Goal: Information Seeking & Learning: Find specific page/section

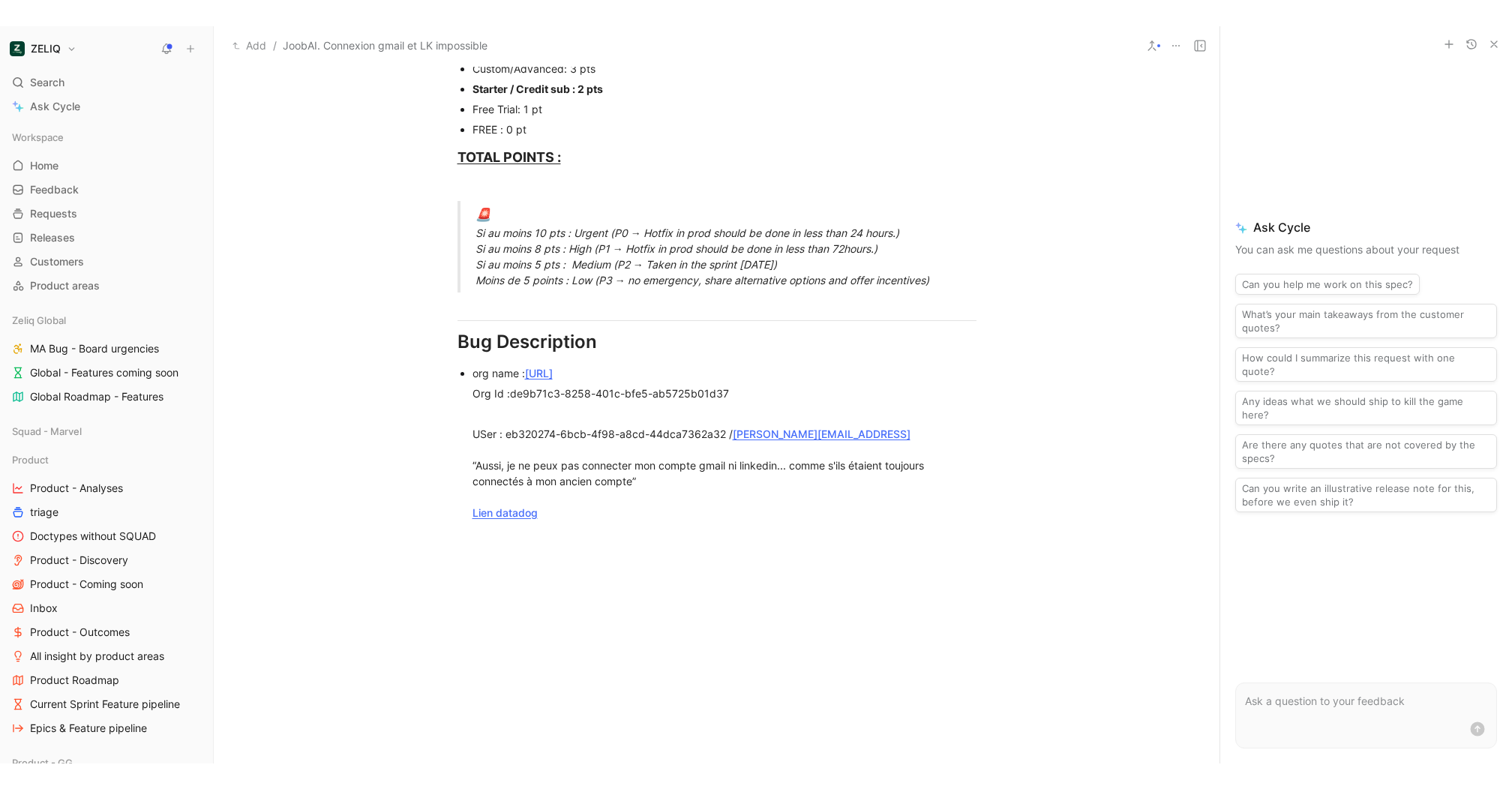
scroll to position [1070, 0]
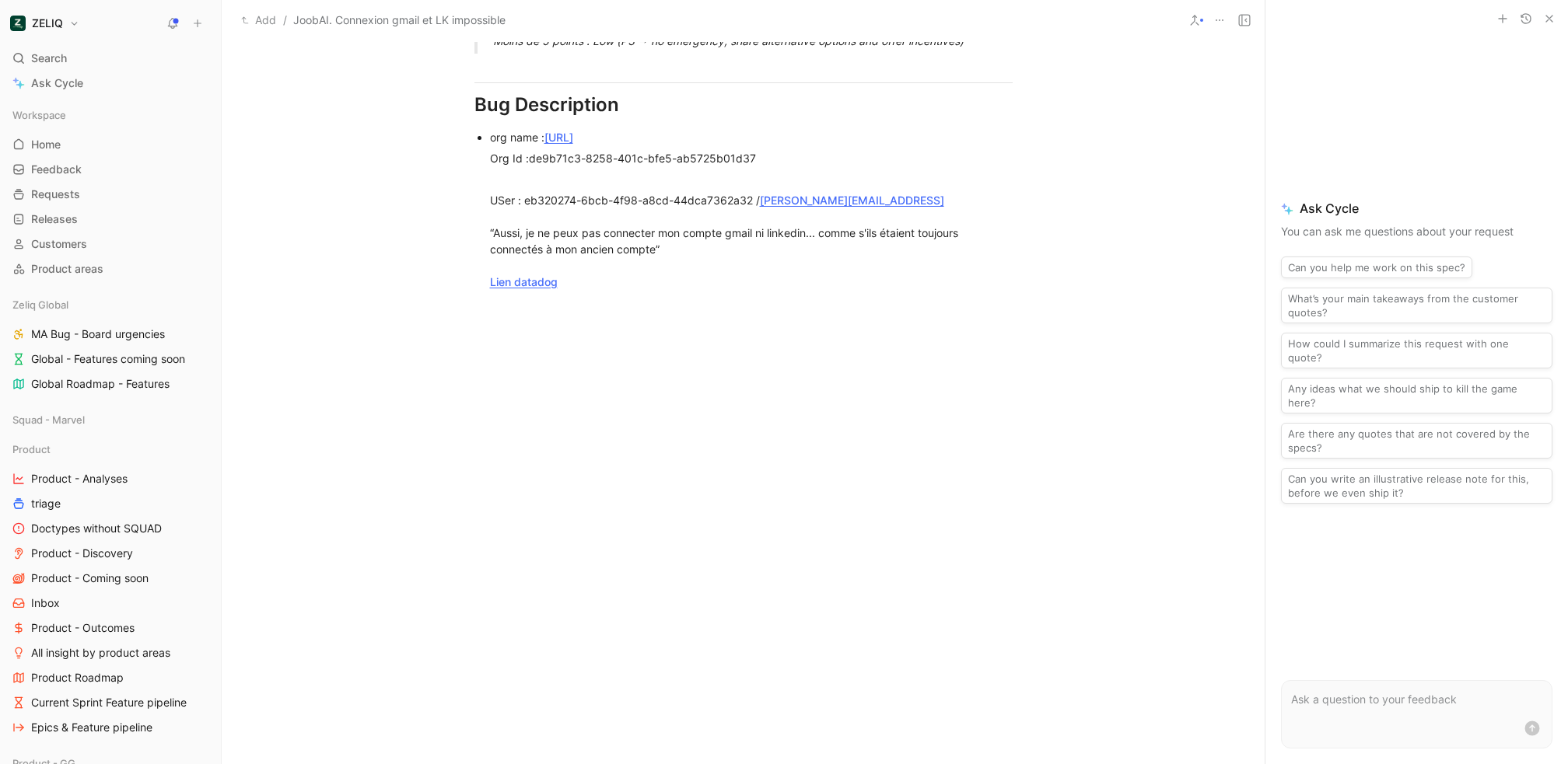
click at [541, 285] on link "Lien datadog" at bounding box center [523, 282] width 68 height 13
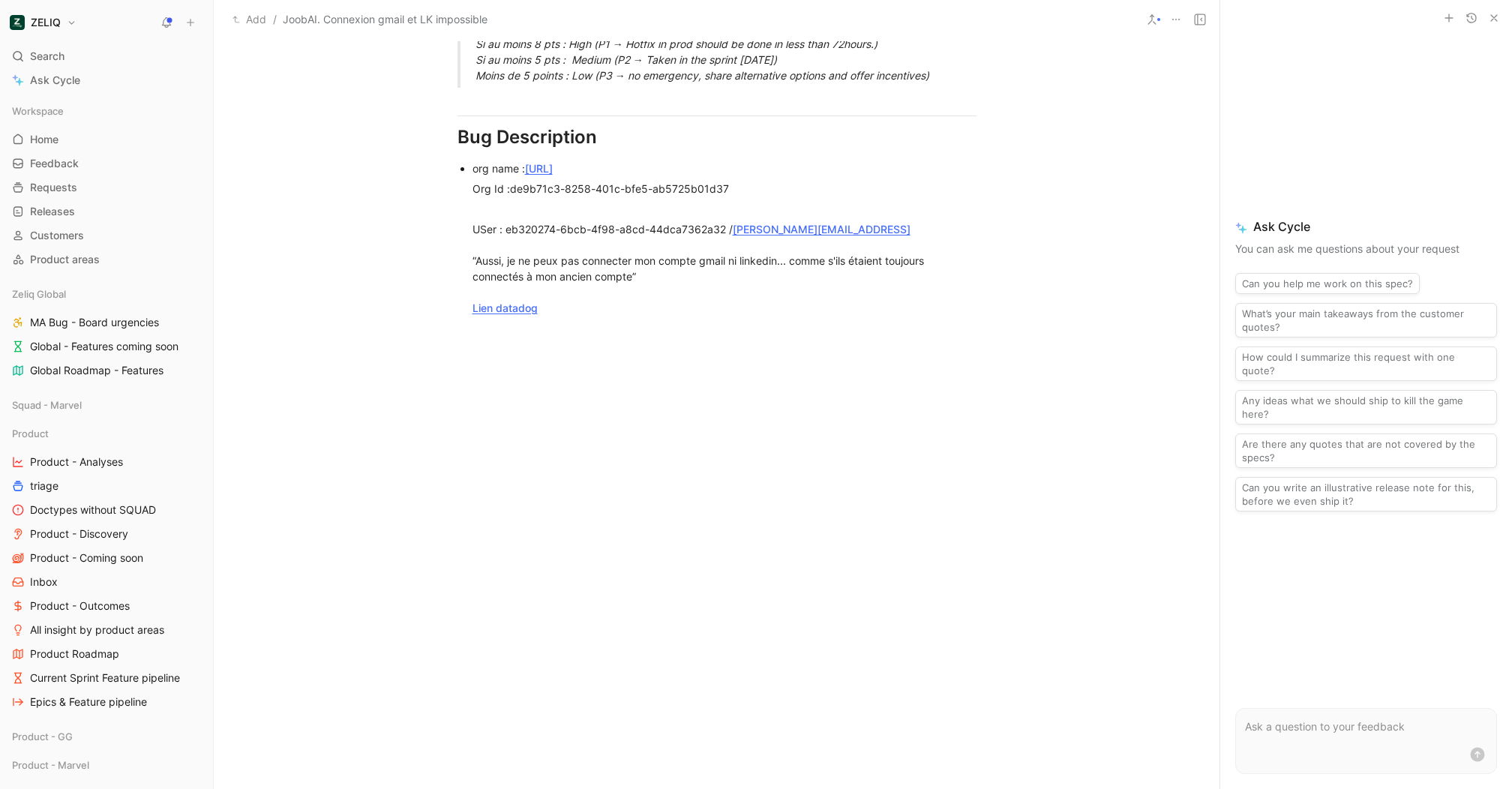
scroll to position [1033, 0]
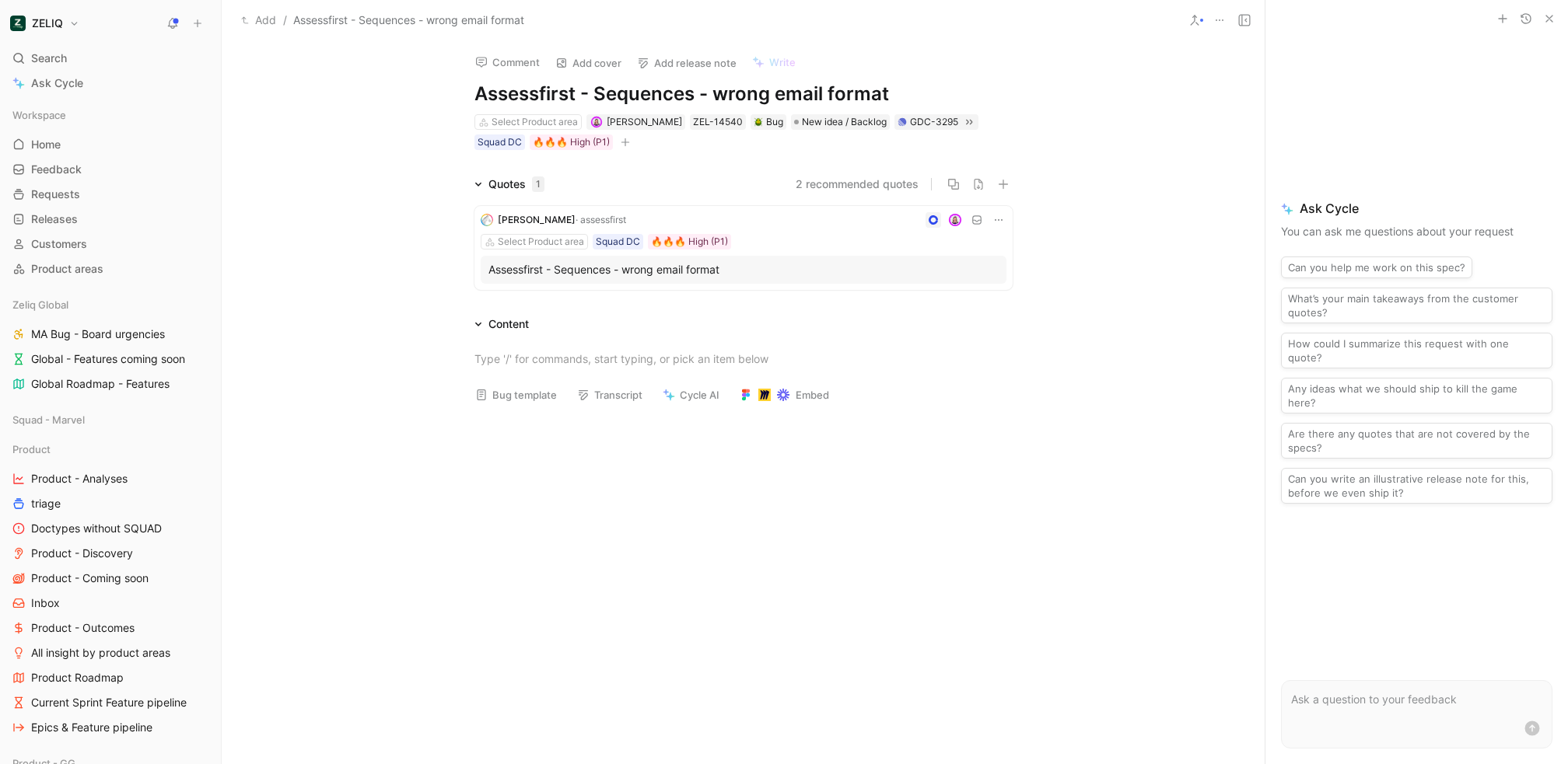
click at [689, 272] on div "Assessfirst - Sequences - wrong email format" at bounding box center [743, 270] width 510 height 19
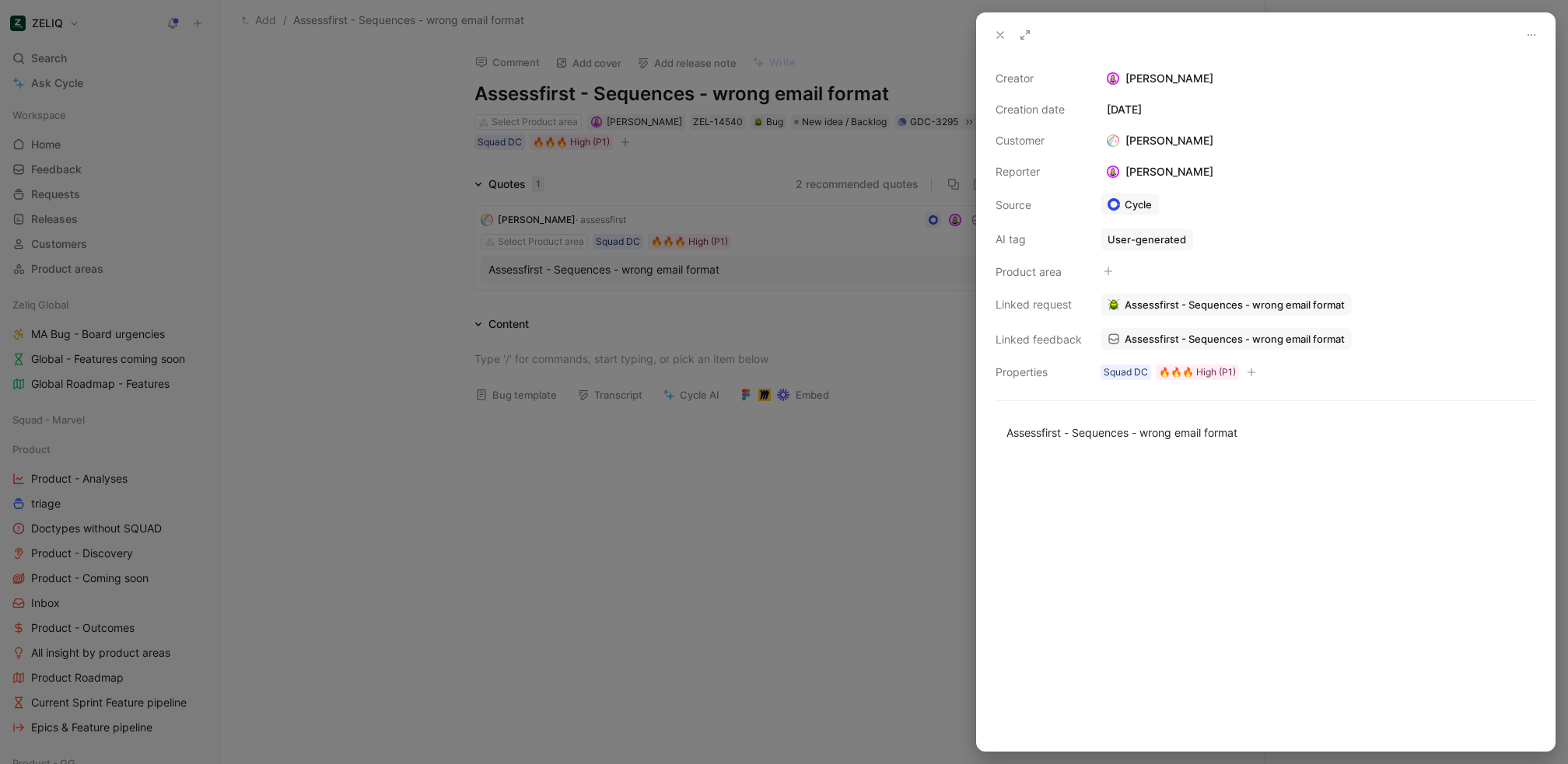
click at [1209, 340] on span "Assessfirst - Sequences - wrong email format" at bounding box center [1235, 339] width 220 height 14
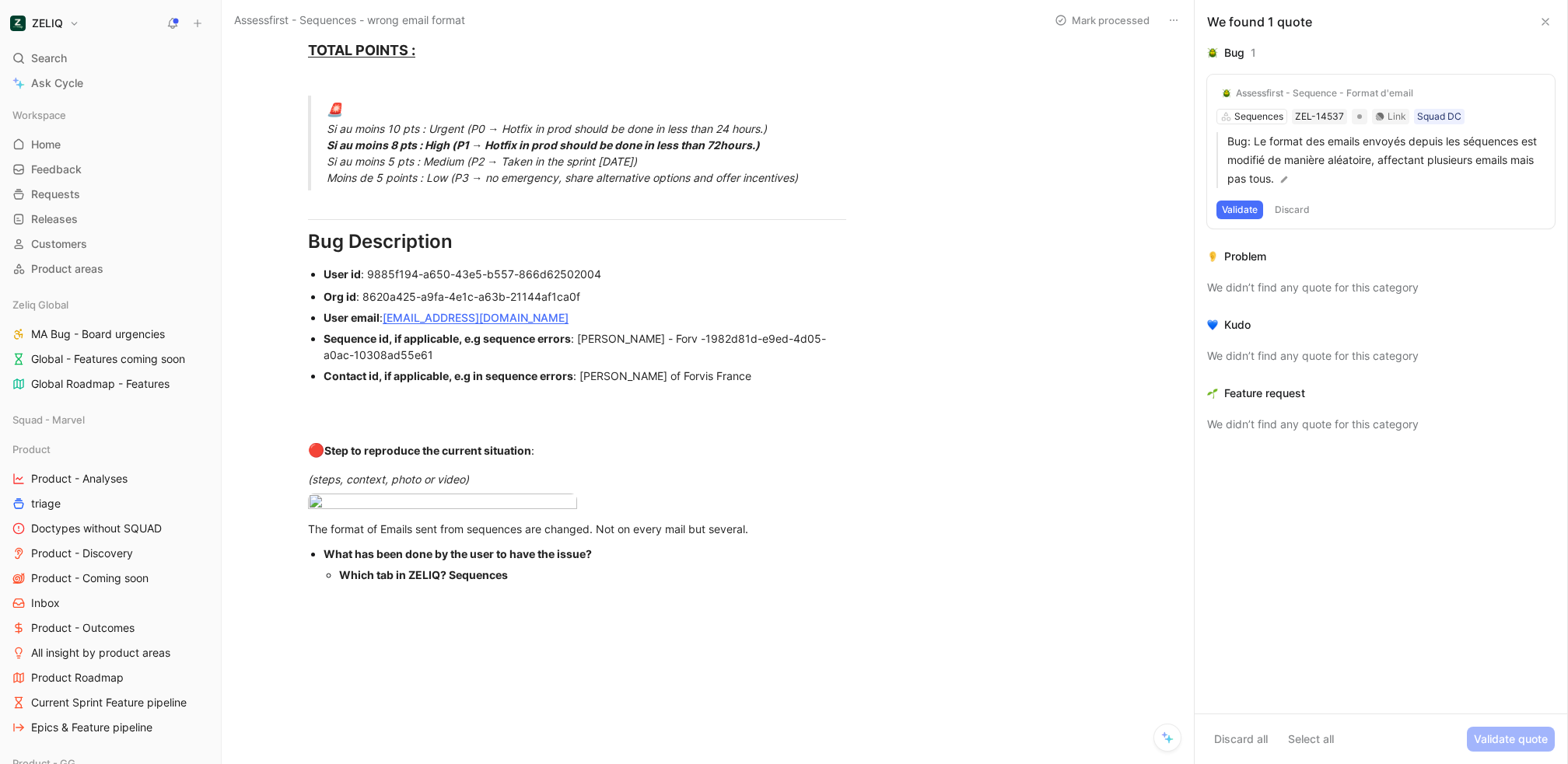
scroll to position [1574, 0]
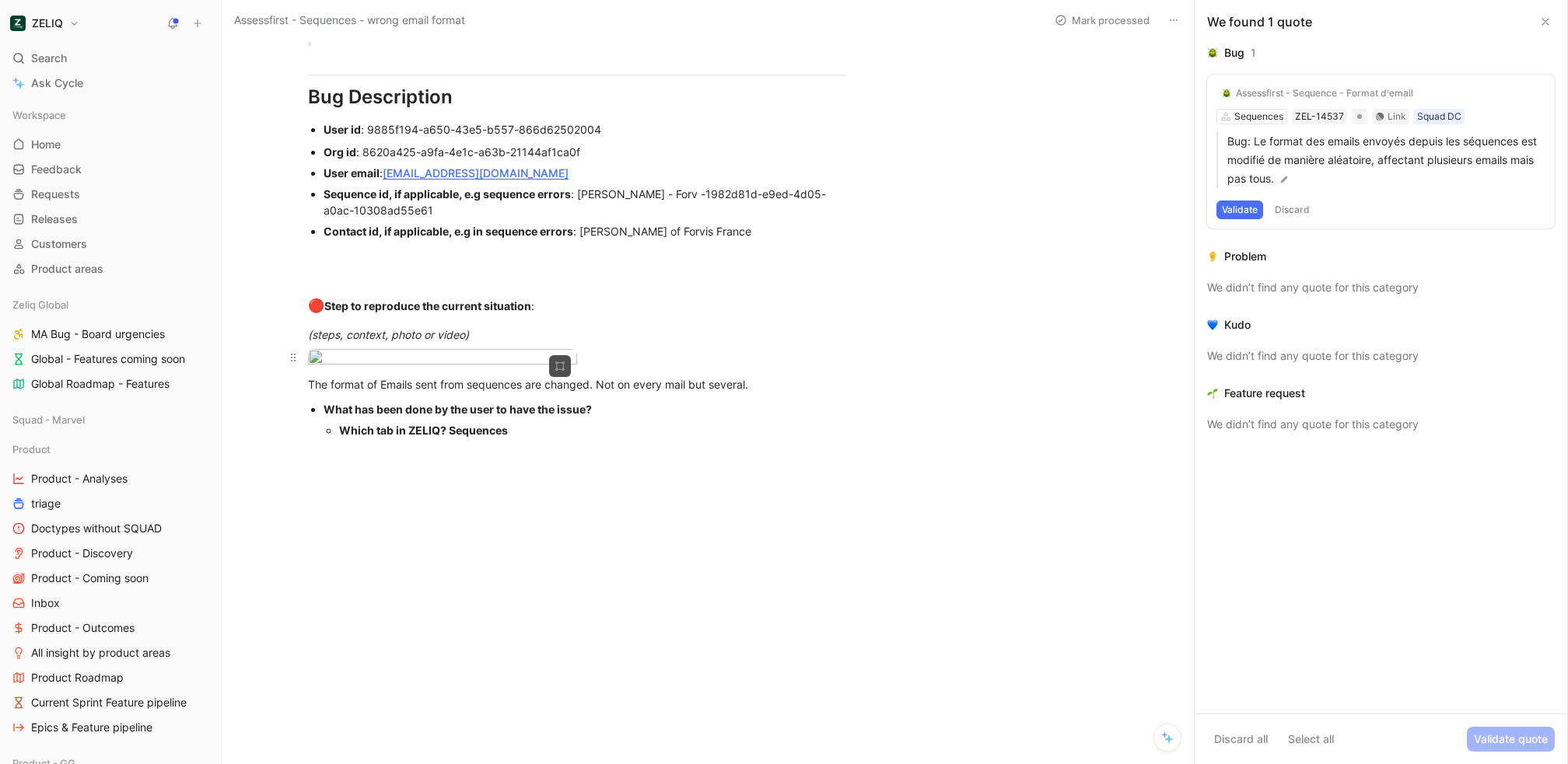
click at [479, 353] on body "ZELIQ Search ⌘ K Ask Cycle Workspace Home G then H Feedback G then F Requests G…" at bounding box center [784, 382] width 1568 height 764
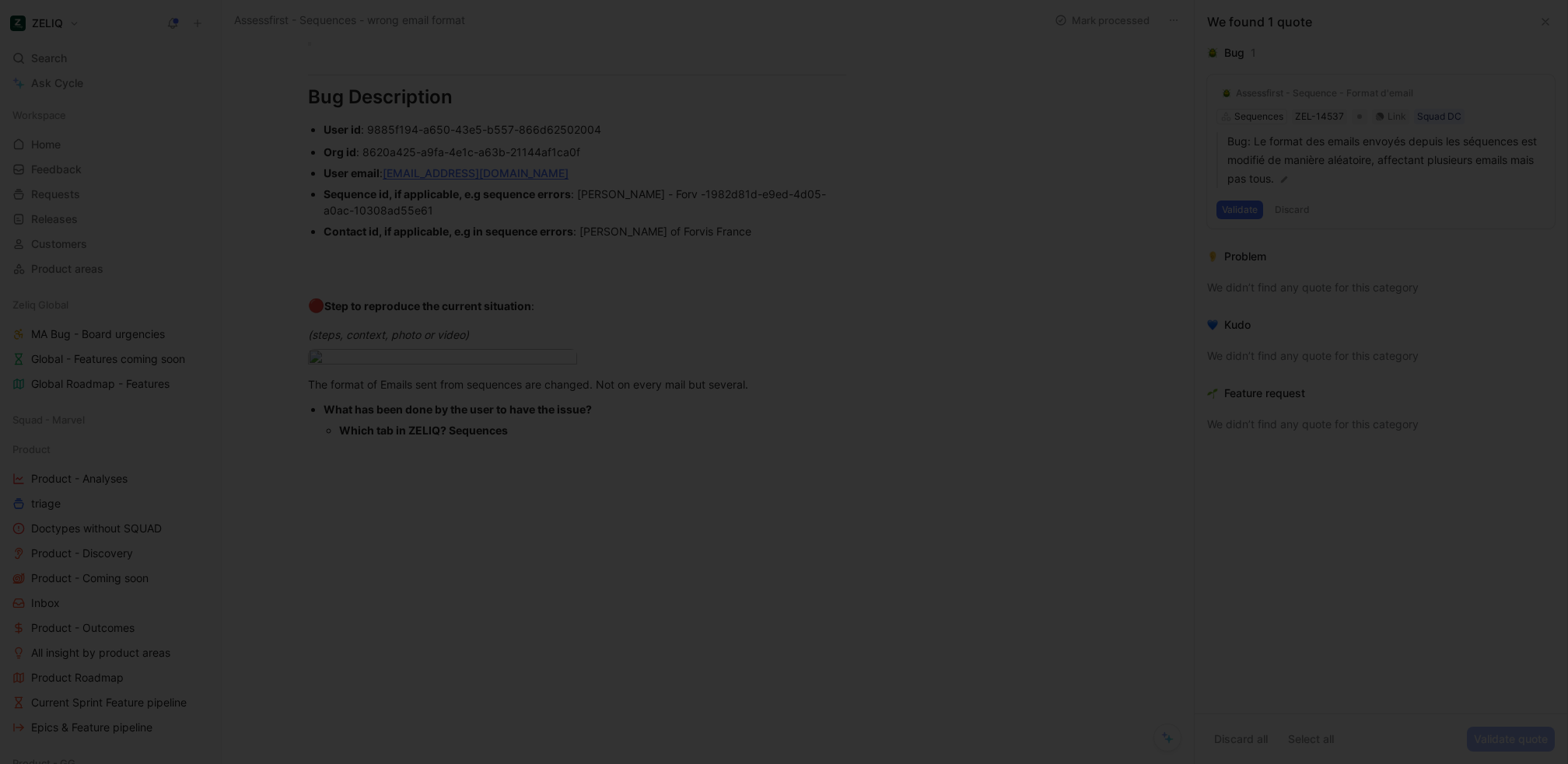
click at [479, 763] on div at bounding box center [784, 764] width 1568 height 0
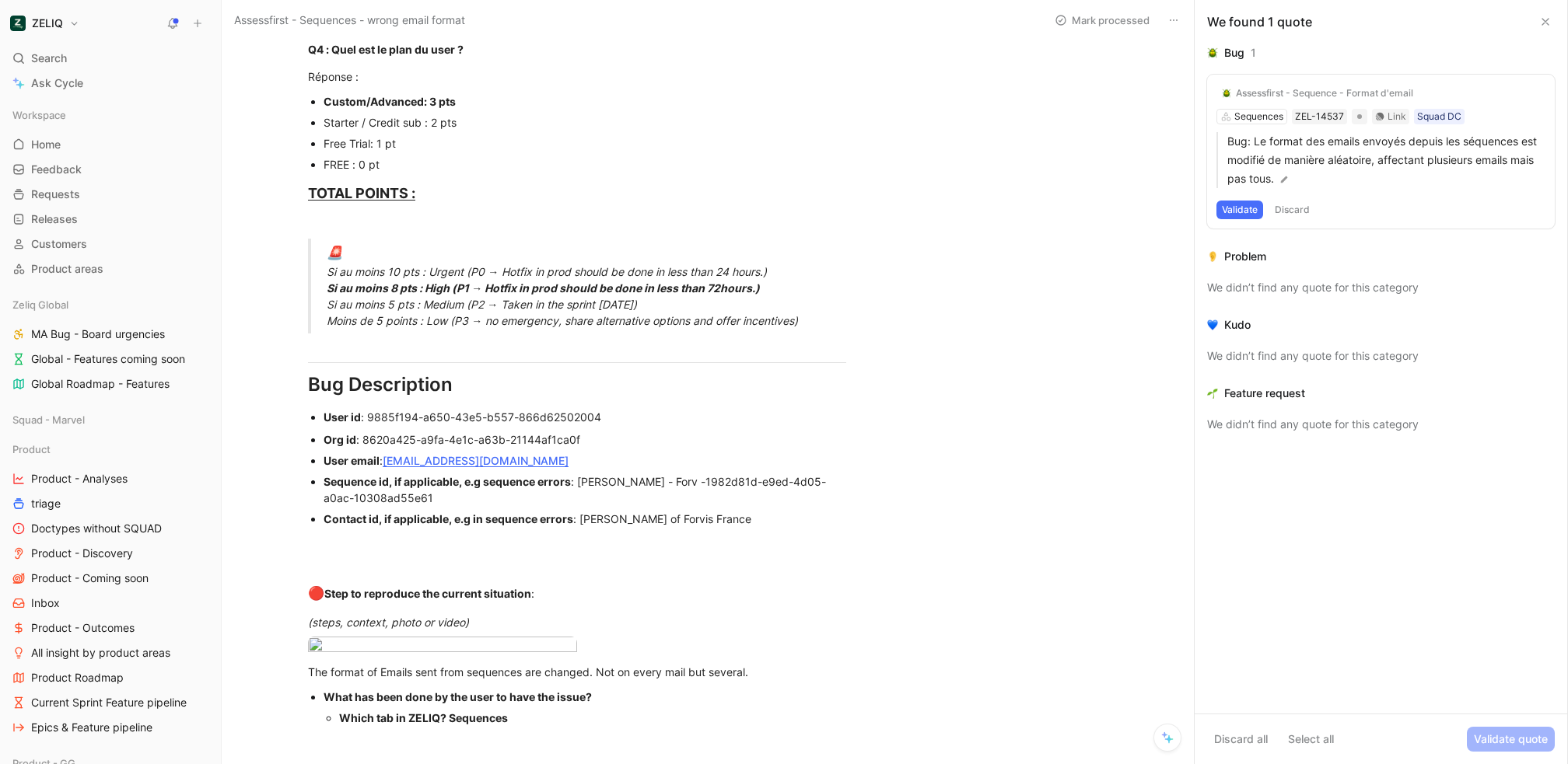
scroll to position [1220, 0]
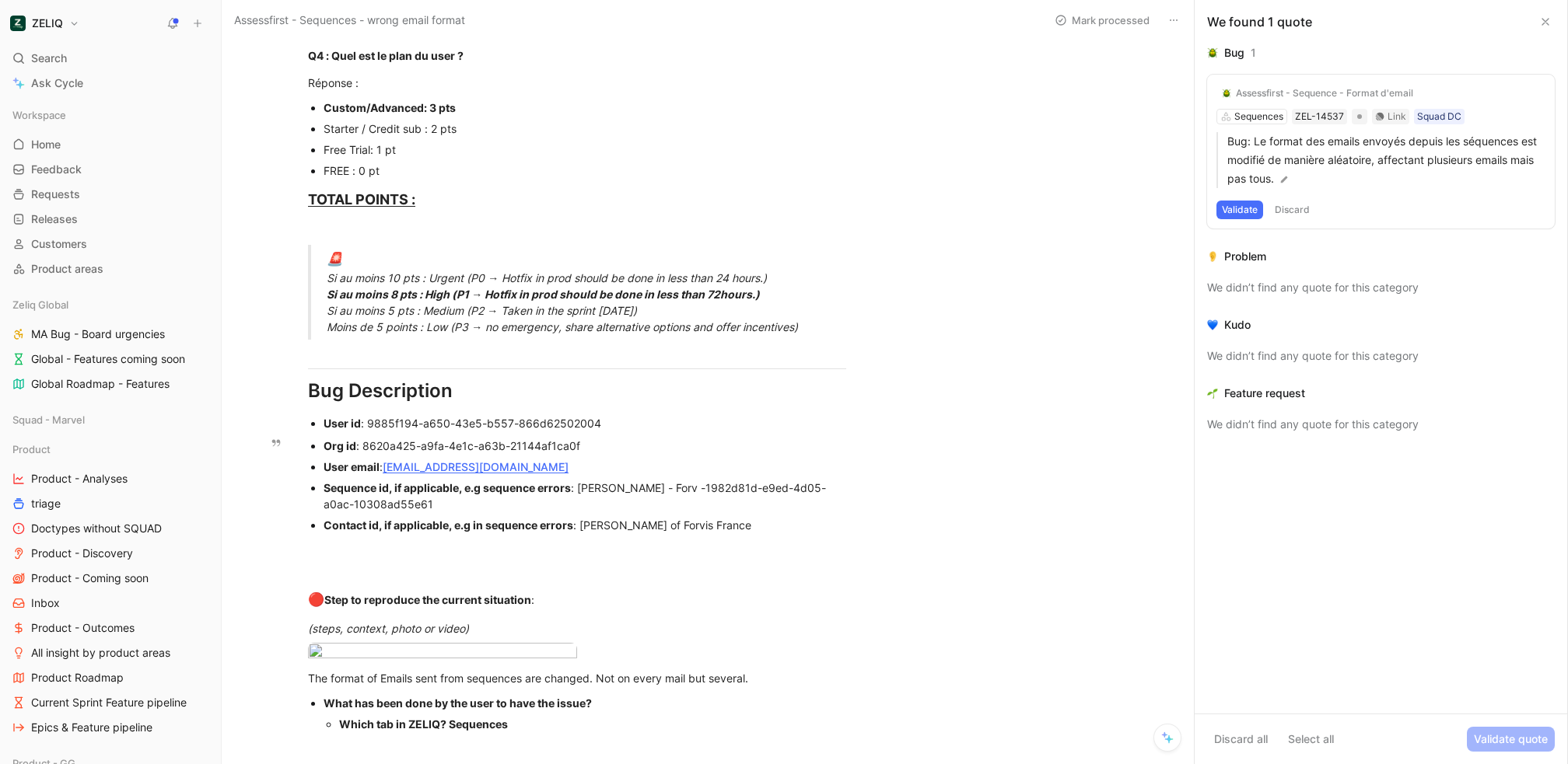
click at [586, 491] on div "Sequence id, if applicable, e.g sequence errors : [PERSON_NAME] - Forv - 1982d8…" at bounding box center [584, 496] width 522 height 33
click at [771, 565] on div at bounding box center [577, 571] width 539 height 16
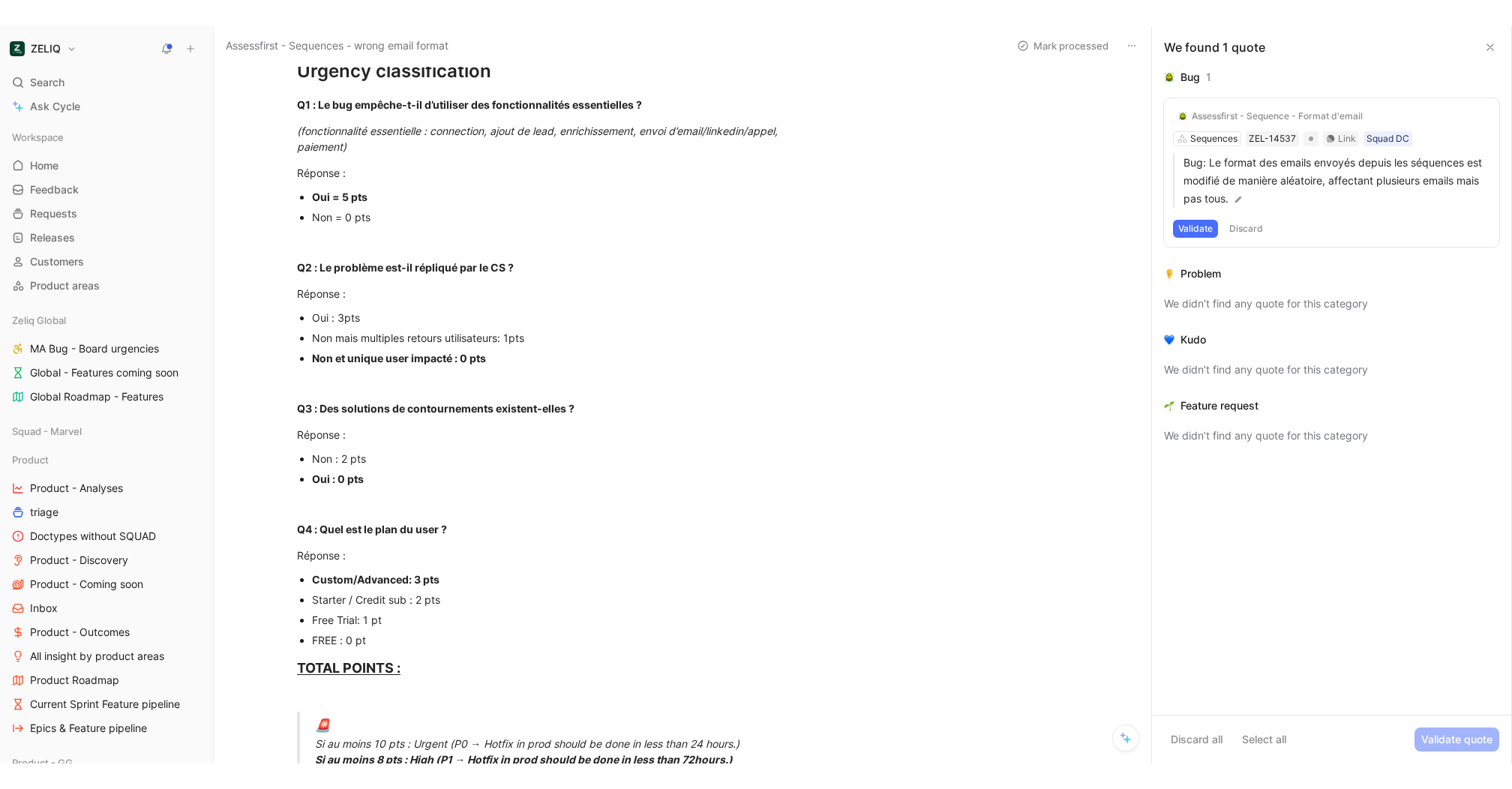
scroll to position [692, 0]
